Goal: Information Seeking & Learning: Learn about a topic

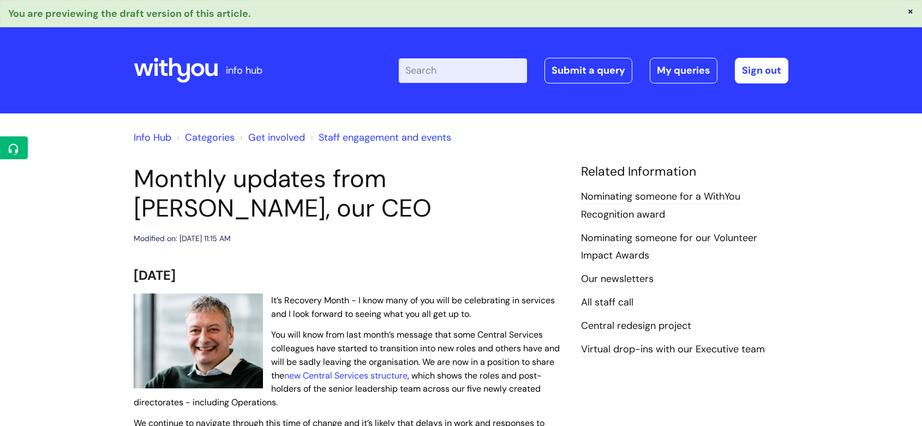
scroll to position [363, 0]
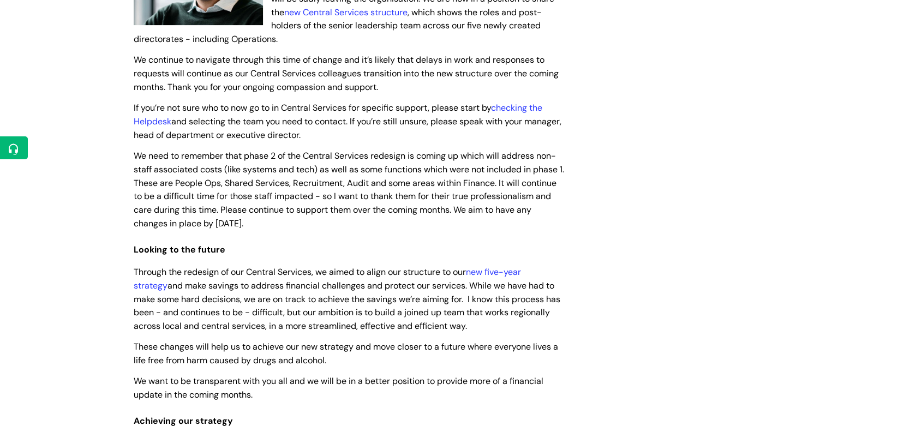
drag, startPoint x: 542, startPoint y: 207, endPoint x: 554, endPoint y: 219, distance: 16.6
click at [554, 219] on p "We need to remember that phase 2 of the Central Services redesign is coming up …" at bounding box center [349, 189] width 431 height 81
copy span "We aim to have any changes in place by April 2026."
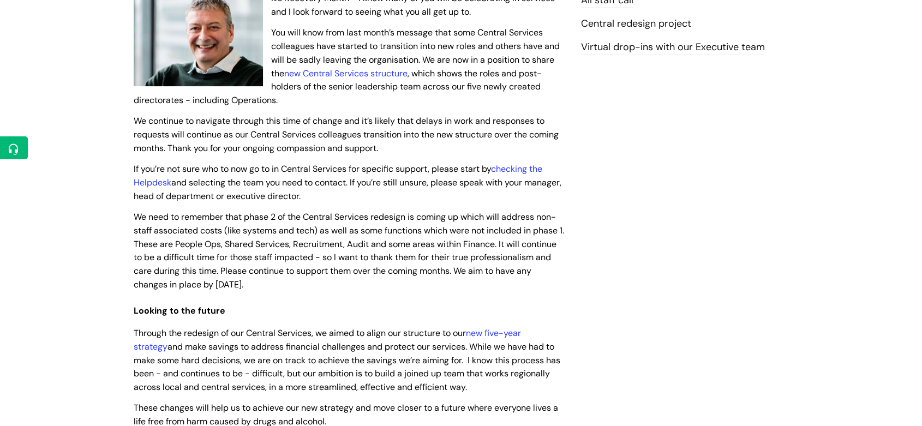
scroll to position [303, 0]
click at [362, 71] on link "new Central Services structure" at bounding box center [345, 72] width 123 height 11
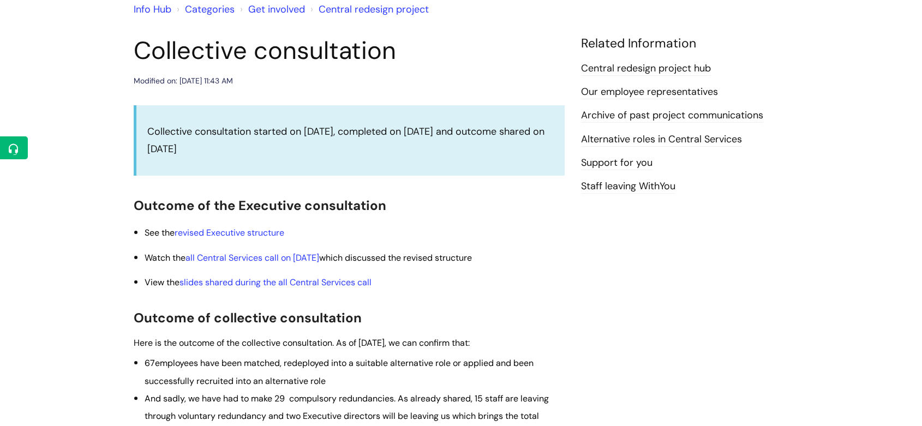
scroll to position [121, 0]
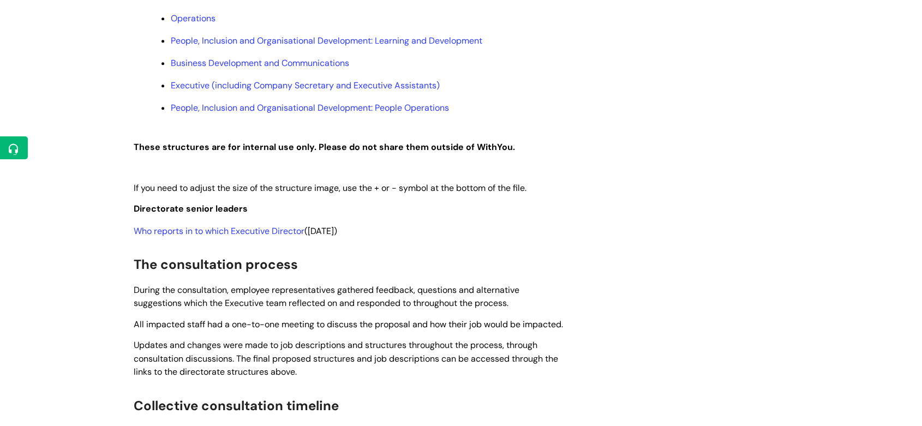
scroll to position [699, 0]
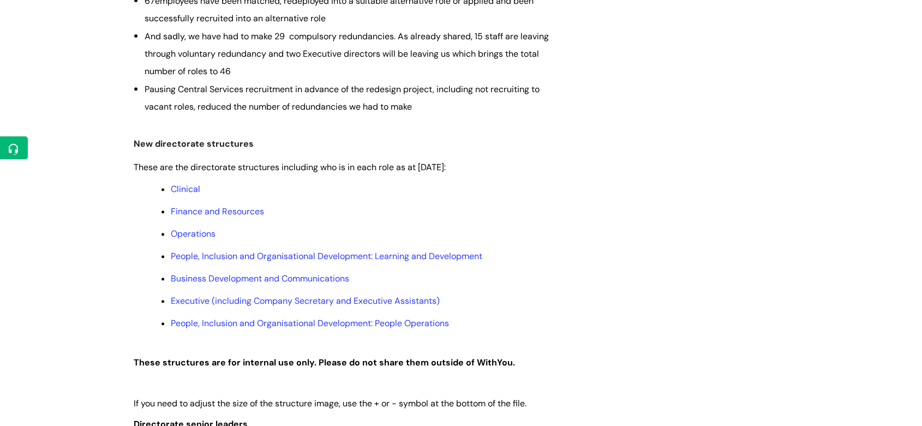
scroll to position [484, 0]
